Goal: Task Accomplishment & Management: Use online tool/utility

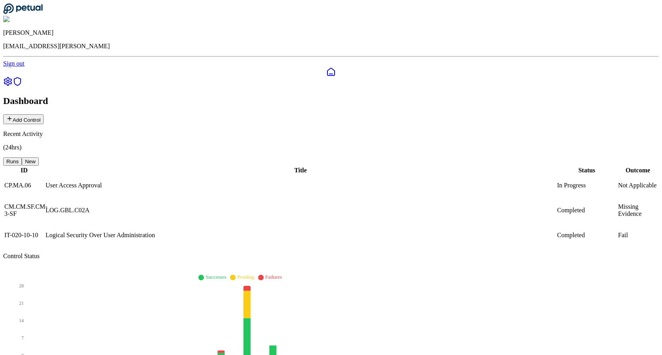
click at [44, 114] on button "Add Control" at bounding box center [23, 119] width 40 height 10
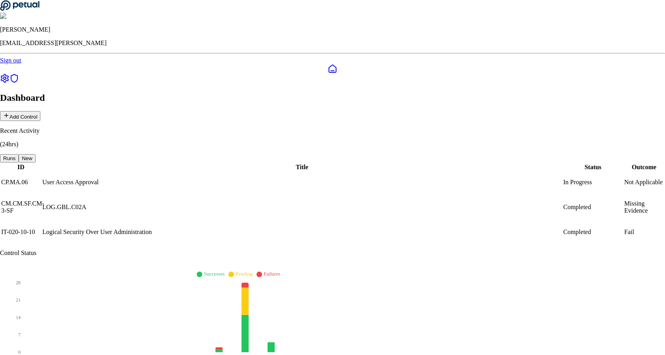
type input "**********"
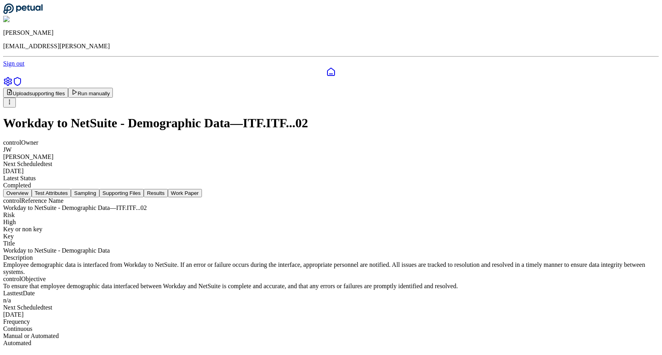
click at [144, 189] on button "Supporting Files" at bounding box center [121, 193] width 44 height 8
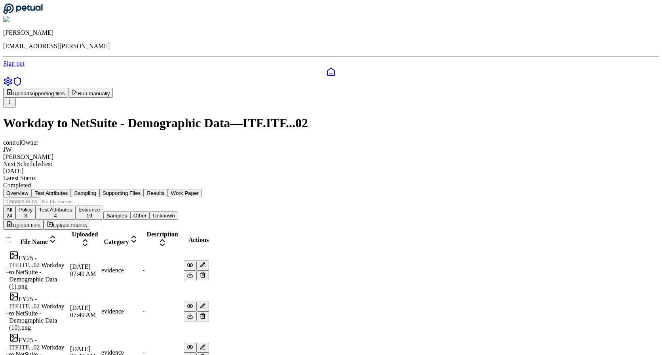
click at [8, 275] on div at bounding box center [5, 275] width 3 height 0
click at [14, 270] on icon at bounding box center [8, 274] width 9 height 9
click at [8, 316] on div at bounding box center [5, 316] width 3 height 0
click at [14, 311] on icon at bounding box center [8, 315] width 9 height 9
